Goal: Information Seeking & Learning: Learn about a topic

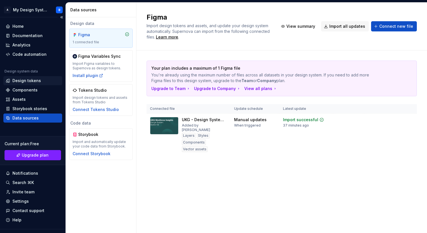
click at [28, 77] on div "Design tokens" at bounding box center [32, 80] width 59 height 9
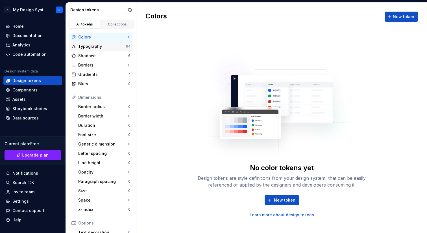
click at [84, 47] on div "Typography" at bounding box center [102, 47] width 48 height 6
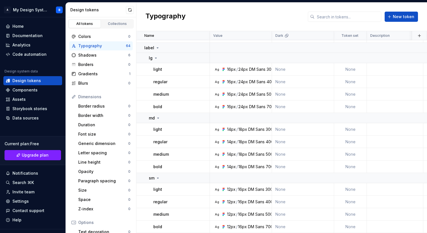
scroll to position [1, 0]
click at [89, 52] on div "Shadows" at bounding box center [103, 55] width 50 height 6
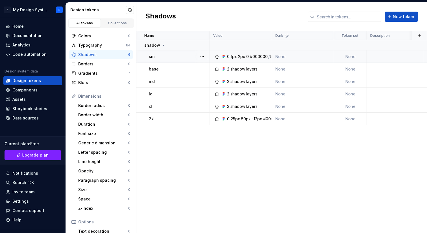
click at [231, 56] on div "1px" at bounding box center [234, 57] width 6 height 6
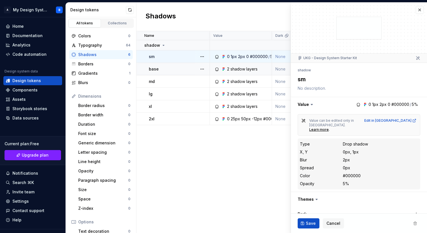
click at [155, 68] on p "base" at bounding box center [154, 69] width 10 height 6
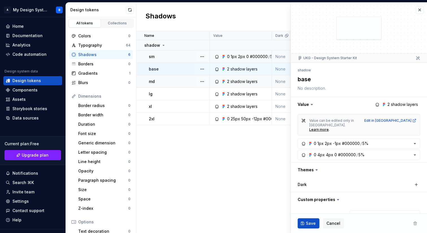
click at [156, 80] on div "md" at bounding box center [179, 82] width 60 height 6
type textarea "*"
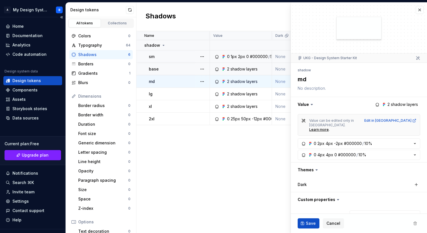
click at [27, 80] on div "Design tokens" at bounding box center [26, 81] width 29 height 6
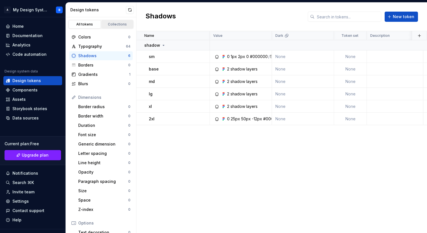
click at [118, 25] on div "Collections" at bounding box center [117, 24] width 28 height 5
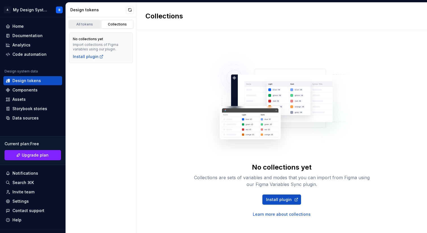
click at [92, 25] on div "All tokens" at bounding box center [85, 24] width 28 height 5
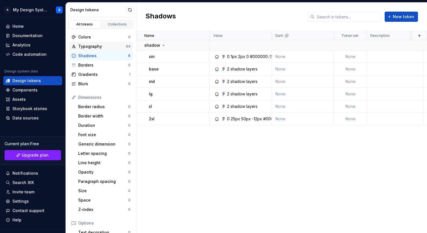
click at [91, 45] on div "Typography" at bounding box center [102, 47] width 48 height 6
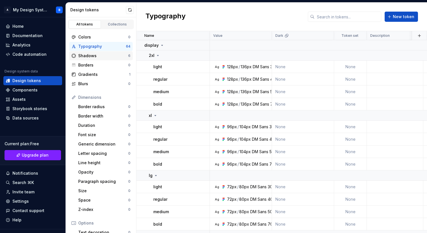
click at [84, 55] on div "Shadows" at bounding box center [103, 56] width 50 height 6
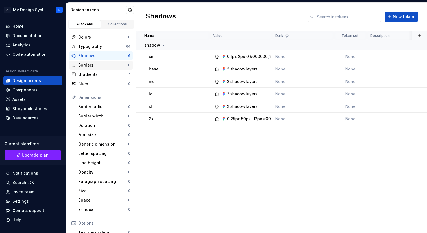
click at [91, 69] on div "Borders 0" at bounding box center [101, 64] width 64 height 9
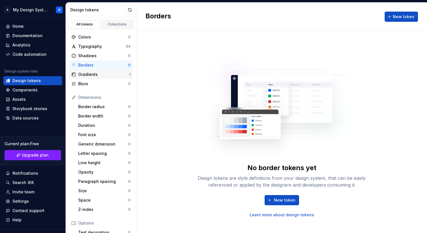
click at [88, 73] on div "Gradients" at bounding box center [103, 74] width 51 height 6
